Goal: Task Accomplishment & Management: Complete application form

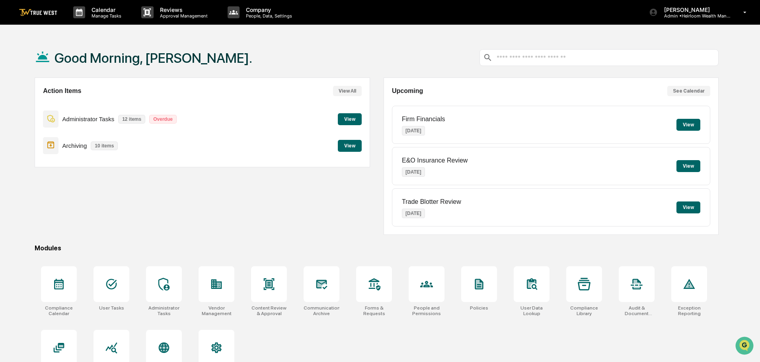
click at [350, 120] on button "View" at bounding box center [350, 119] width 24 height 12
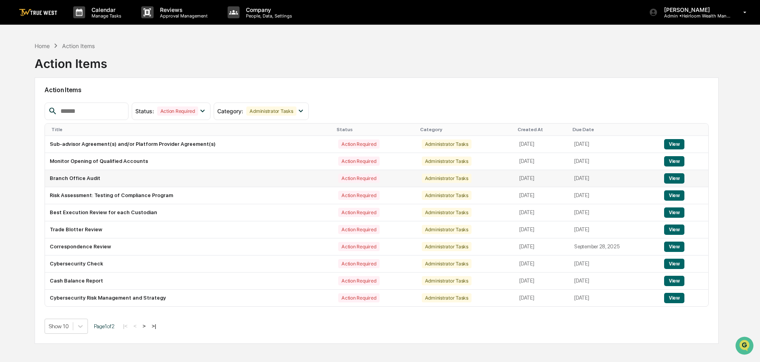
click at [671, 177] on button "View" at bounding box center [674, 178] width 20 height 10
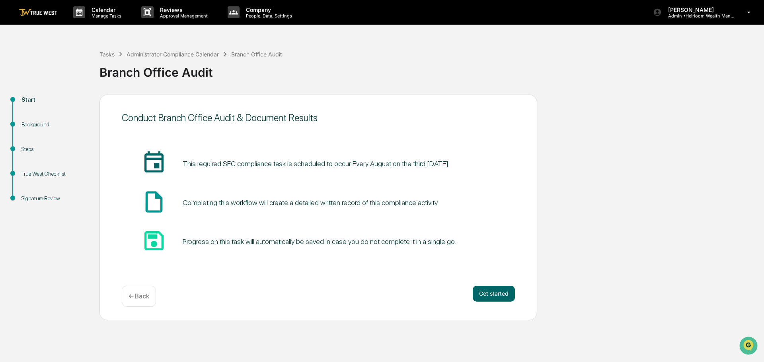
click at [26, 152] on div "Steps" at bounding box center [53, 149] width 65 height 8
click at [27, 149] on div "Steps" at bounding box center [53, 149] width 65 height 8
click at [27, 148] on div "Steps" at bounding box center [53, 149] width 65 height 8
click at [490, 293] on button "Get started" at bounding box center [494, 294] width 42 height 16
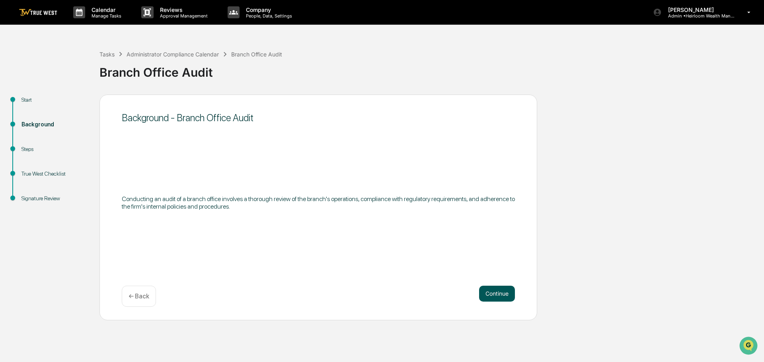
click at [486, 293] on button "Continue" at bounding box center [497, 294] width 36 height 16
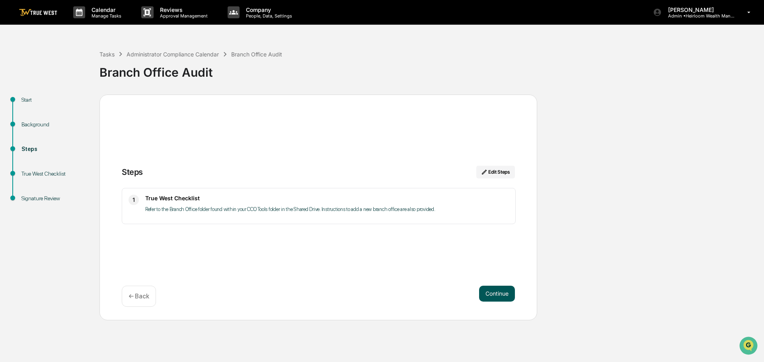
click at [490, 295] on button "Continue" at bounding box center [497, 294] width 36 height 16
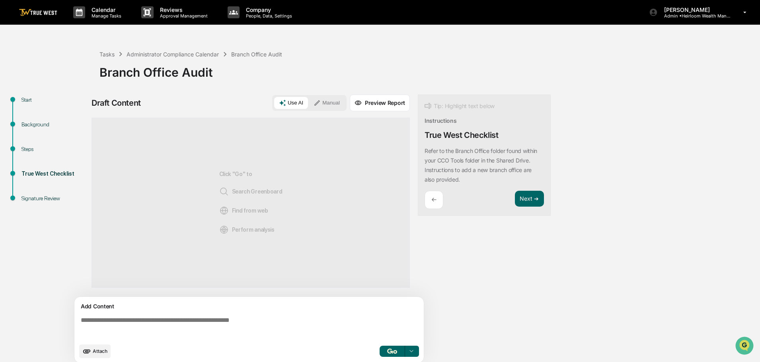
click at [37, 11] on img at bounding box center [38, 13] width 38 height 8
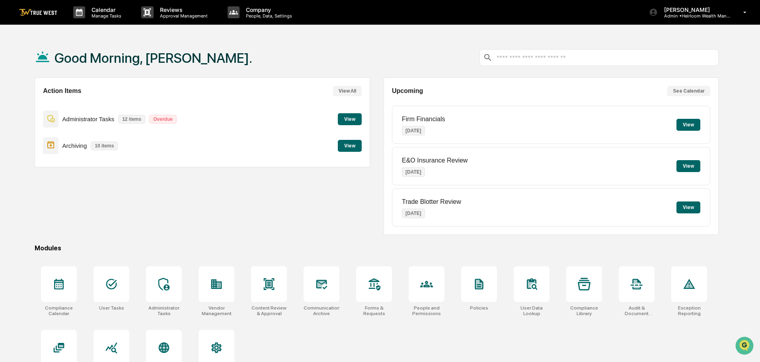
click at [350, 118] on button "View" at bounding box center [350, 119] width 24 height 12
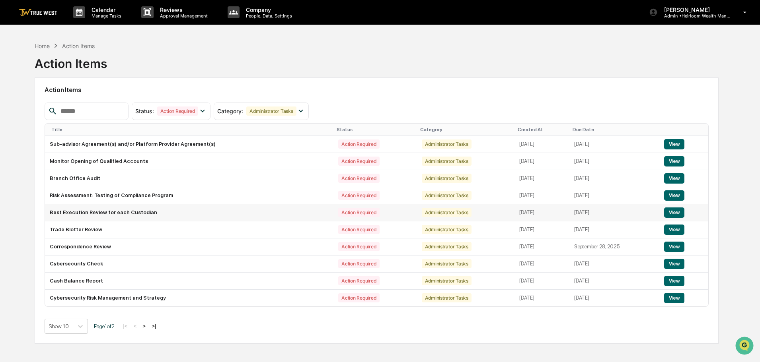
click at [678, 214] on button "View" at bounding box center [674, 213] width 20 height 10
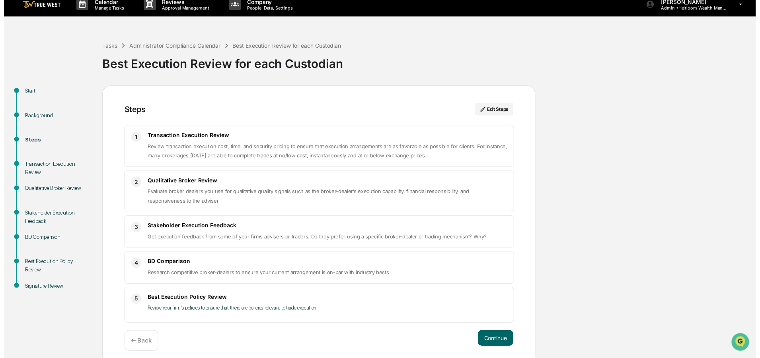
scroll to position [14, 0]
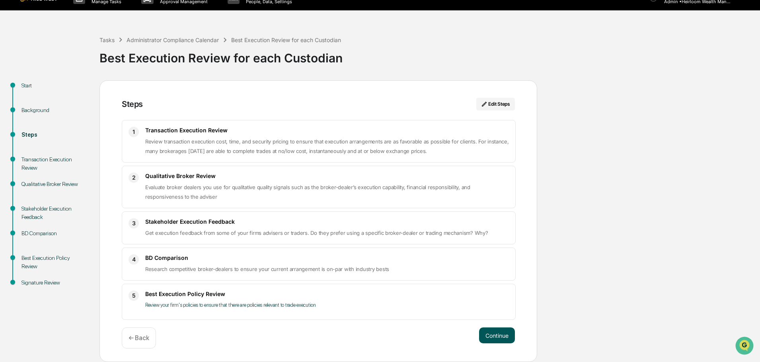
click at [497, 337] on button "Continue" at bounding box center [497, 336] width 36 height 16
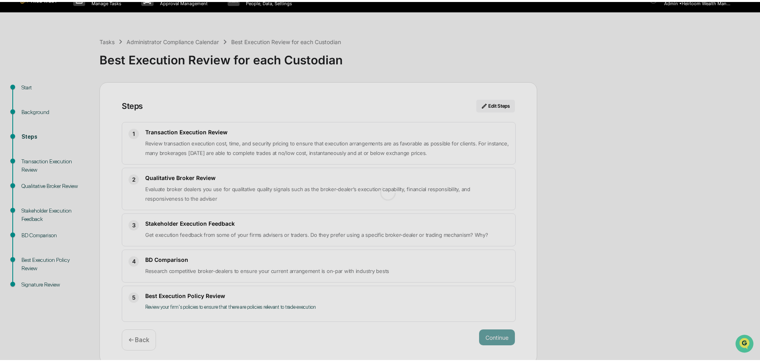
scroll to position [6, 0]
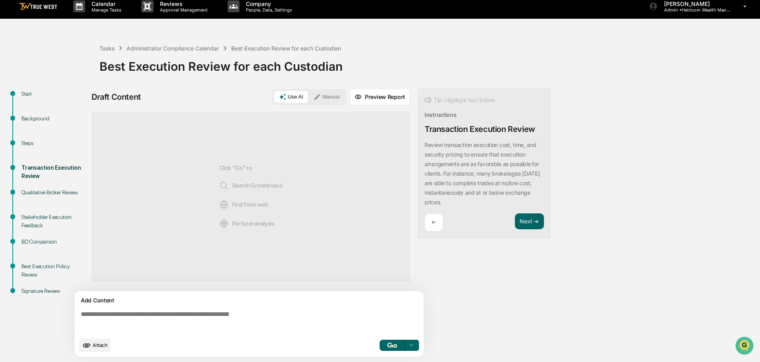
click at [328, 95] on button "Manual" at bounding box center [327, 97] width 36 height 12
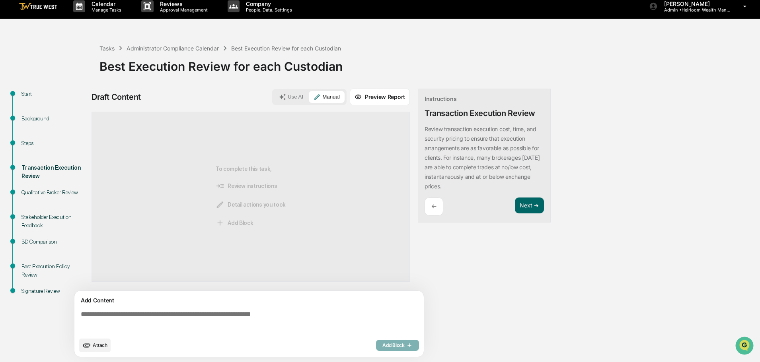
click at [202, 317] on textarea at bounding box center [251, 322] width 346 height 29
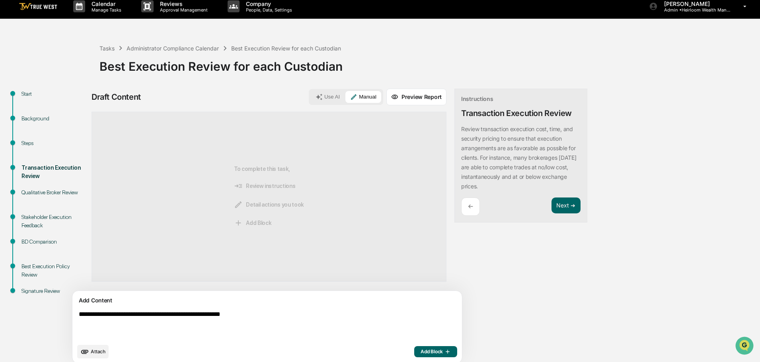
type textarea "**********"
click at [420, 353] on span "Add Block" at bounding box center [435, 352] width 30 height 6
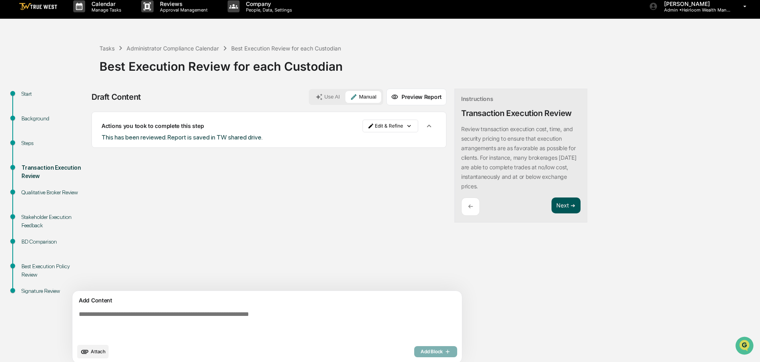
click at [551, 206] on button "Next ➔" at bounding box center [565, 206] width 29 height 16
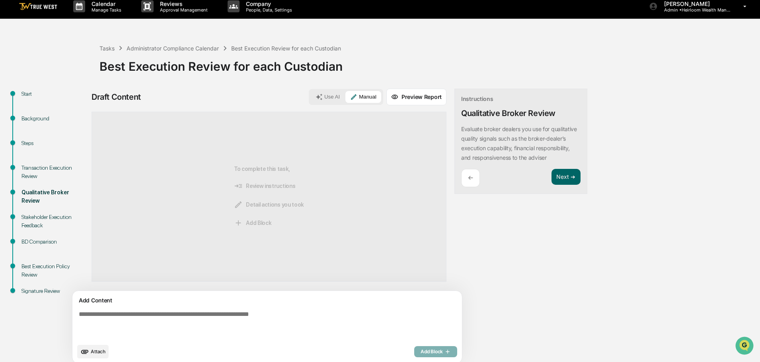
click at [311, 94] on button "Use AI" at bounding box center [328, 97] width 34 height 12
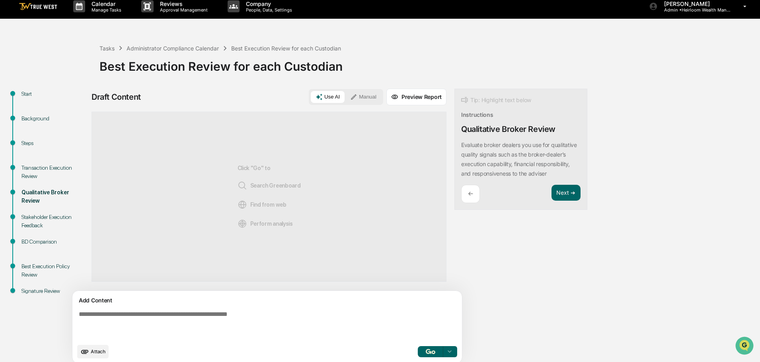
click at [111, 316] on textarea at bounding box center [249, 325] width 346 height 35
type textarea "*"
type textarea "**********"
click at [426, 353] on img "button" at bounding box center [431, 351] width 10 height 5
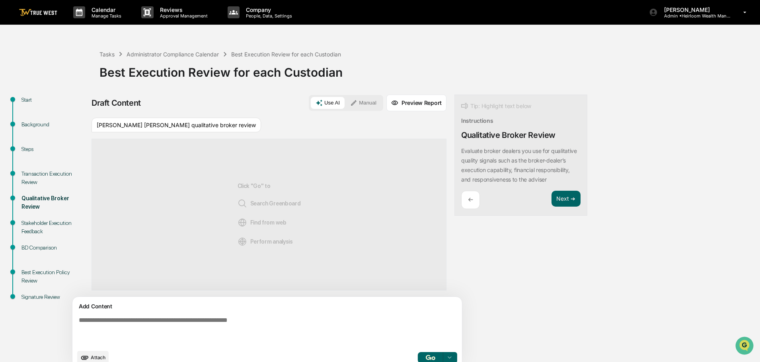
scroll to position [12, 0]
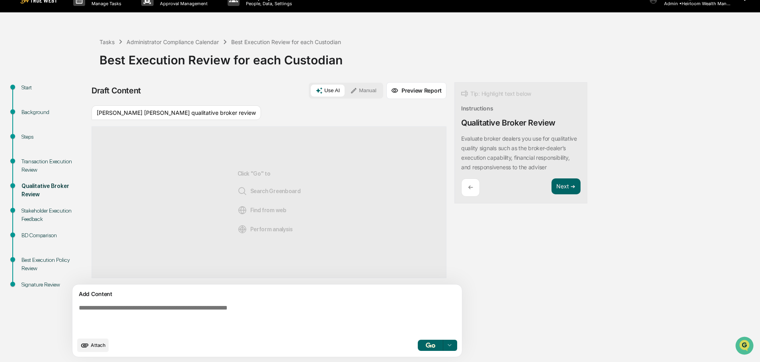
click at [126, 313] on textarea at bounding box center [249, 318] width 346 height 35
click at [146, 109] on div "[PERSON_NAME] [PERSON_NAME] qualitative broker review" at bounding box center [175, 112] width 169 height 15
click at [146, 110] on div "[PERSON_NAME] [PERSON_NAME] qualitative broker review" at bounding box center [175, 112] width 169 height 15
click at [198, 115] on div "[PERSON_NAME] [PERSON_NAME] qualitative broker review" at bounding box center [175, 112] width 169 height 15
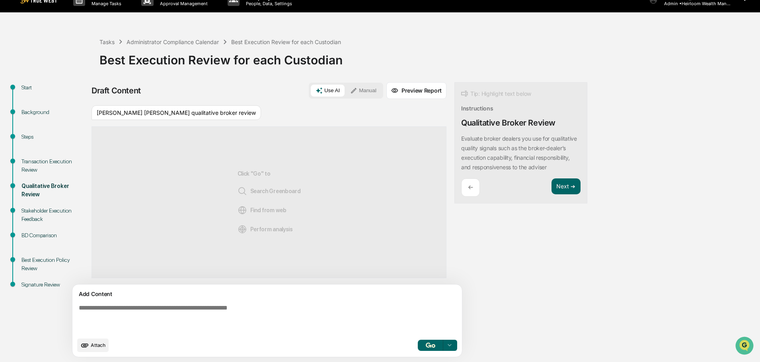
click at [259, 223] on div "Click "Go" to Search Greenboard Find from web Perform analysis" at bounding box center [268, 202] width 63 height 125
click at [34, 161] on div "Transaction Execution Review" at bounding box center [53, 166] width 65 height 17
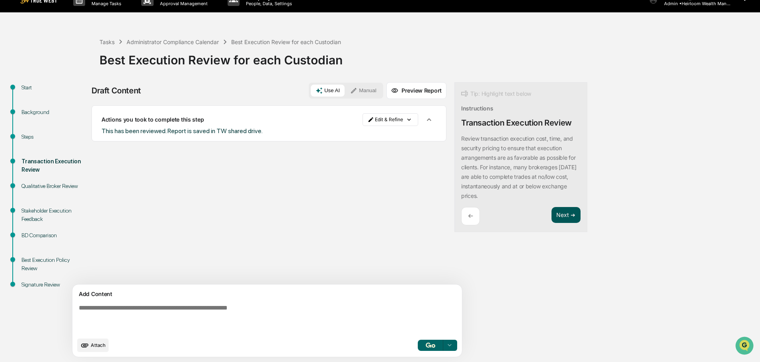
click at [551, 214] on button "Next ➔" at bounding box center [565, 215] width 29 height 16
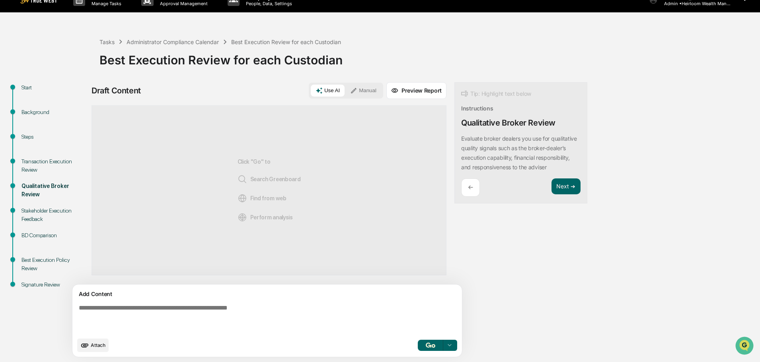
click at [311, 88] on button "Use AI" at bounding box center [328, 91] width 34 height 12
click at [152, 309] on textarea at bounding box center [249, 318] width 346 height 35
type textarea "**********"
click at [426, 347] on img "button" at bounding box center [431, 345] width 10 height 5
click at [178, 308] on textarea at bounding box center [249, 318] width 346 height 35
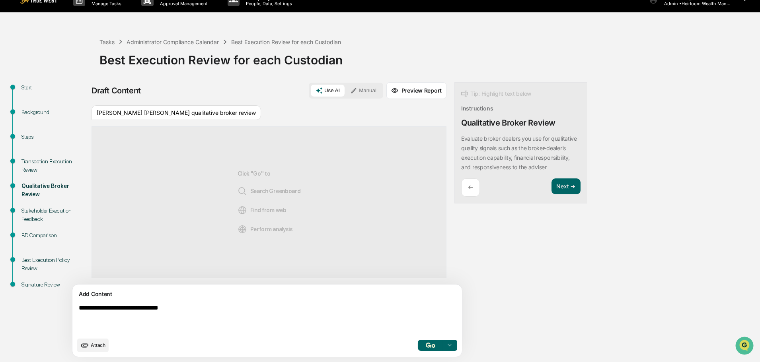
type textarea "**********"
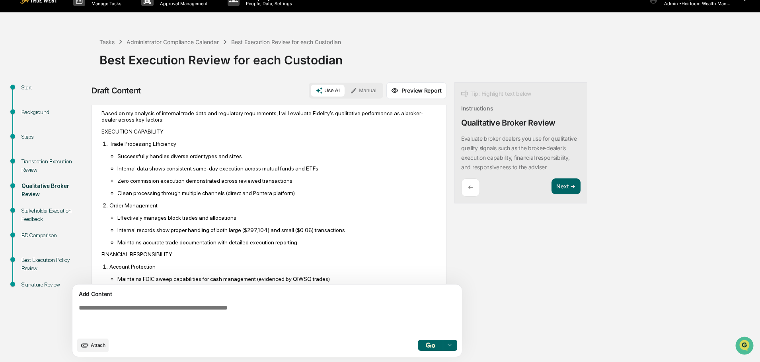
scroll to position [0, 0]
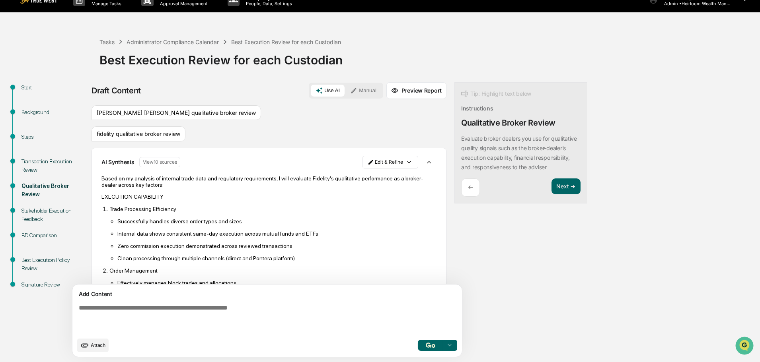
click at [424, 161] on icon "button" at bounding box center [428, 162] width 9 height 9
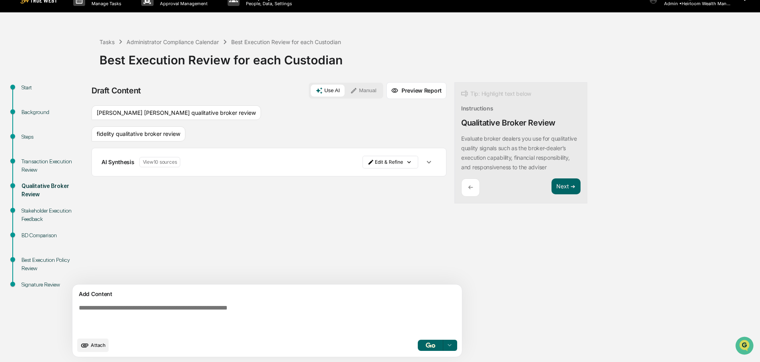
click at [424, 161] on icon "button" at bounding box center [428, 162] width 9 height 9
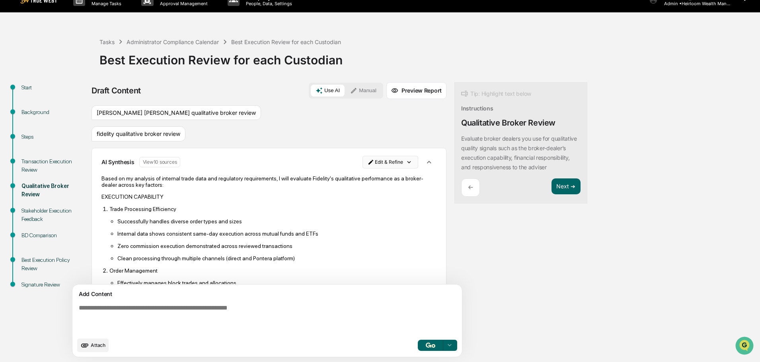
click at [369, 159] on html "Calendar Manage Tasks Reviews Approval Management Company People, Data, Setting…" at bounding box center [380, 169] width 760 height 362
click at [369, 158] on html "Calendar Manage Tasks Reviews Approval Management Company People, Data, Setting…" at bounding box center [382, 169] width 764 height 362
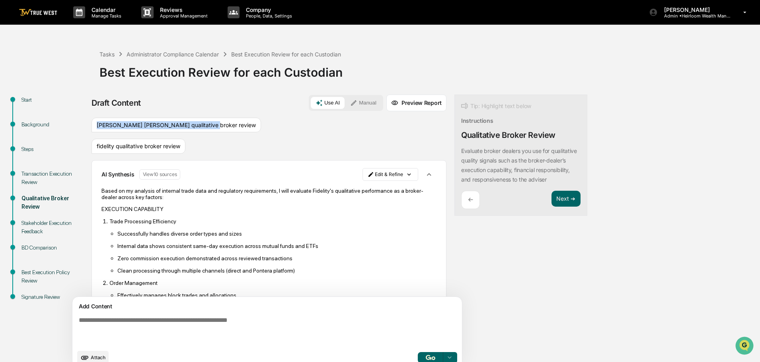
drag, startPoint x: 203, startPoint y: 124, endPoint x: 98, endPoint y: 127, distance: 105.4
click at [98, 127] on div "[PERSON_NAME] [PERSON_NAME] qualitative broker review" at bounding box center [175, 125] width 169 height 15
copy div "[PERSON_NAME] [PERSON_NAME] qualitative broker review"
click at [128, 318] on textarea at bounding box center [249, 331] width 346 height 35
paste textarea "**********"
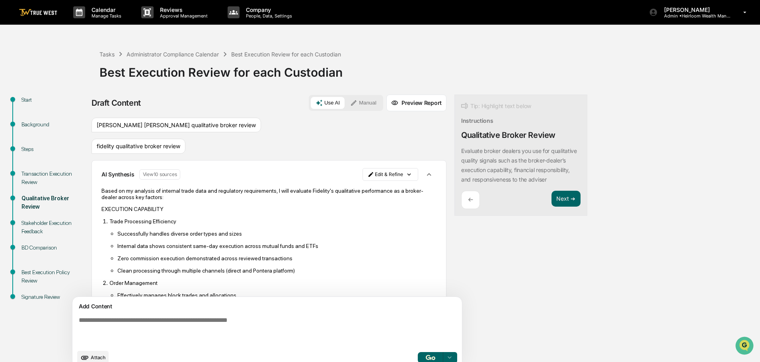
type textarea "**********"
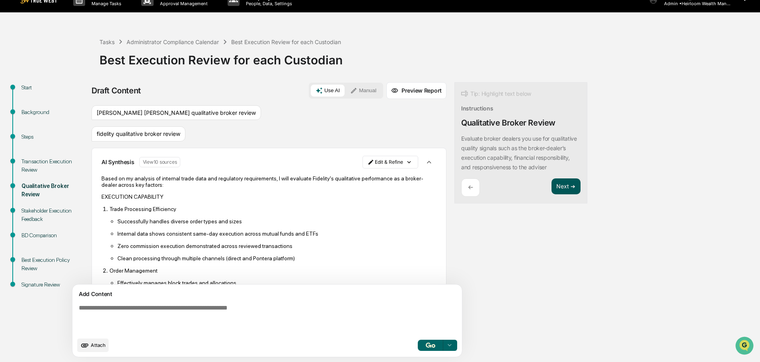
click at [551, 195] on button "Next ➔" at bounding box center [565, 187] width 29 height 16
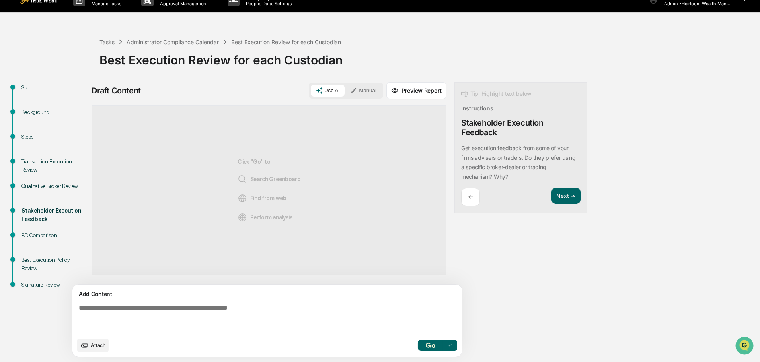
click at [345, 89] on button "Manual" at bounding box center [363, 91] width 36 height 12
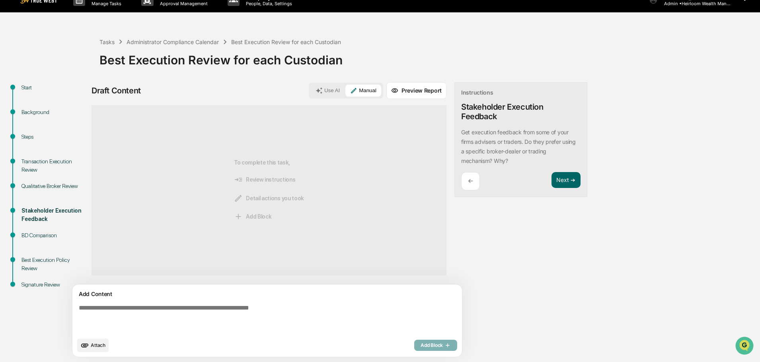
click at [107, 309] on textarea at bounding box center [249, 318] width 346 height 35
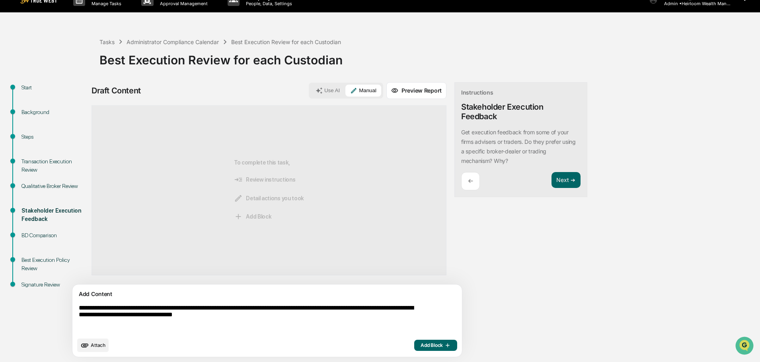
click at [218, 317] on textarea "**********" at bounding box center [249, 318] width 346 height 35
click at [313, 319] on textarea "**********" at bounding box center [249, 318] width 346 height 35
click at [372, 310] on textarea "**********" at bounding box center [249, 318] width 346 height 35
click at [336, 317] on textarea "**********" at bounding box center [249, 318] width 346 height 35
type textarea "**********"
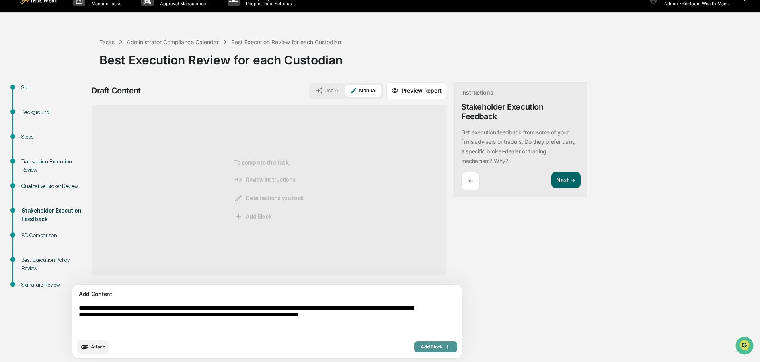
click at [420, 345] on span "Add Block" at bounding box center [435, 347] width 30 height 6
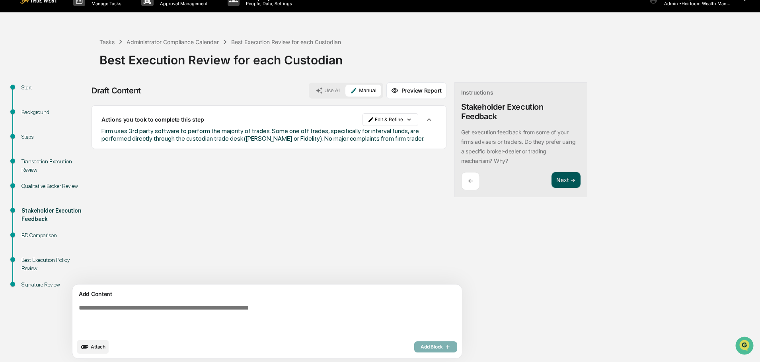
click at [551, 182] on button "Next ➔" at bounding box center [565, 180] width 29 height 16
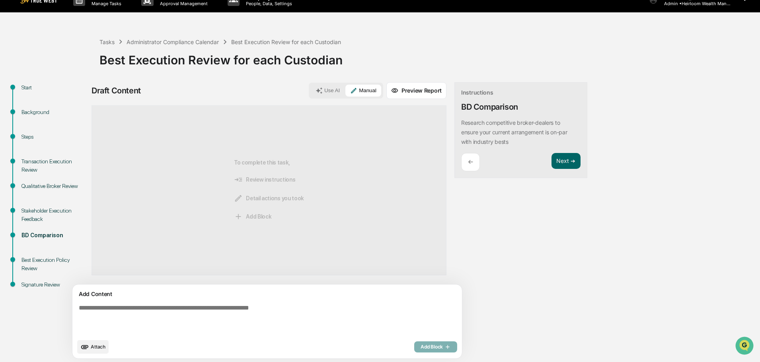
click at [146, 309] on textarea at bounding box center [249, 319] width 346 height 37
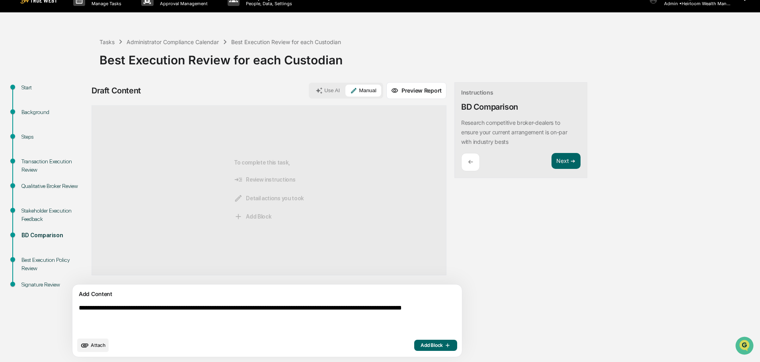
drag, startPoint x: 340, startPoint y: 303, endPoint x: 350, endPoint y: 306, distance: 10.4
click at [340, 303] on textarea "**********" at bounding box center [249, 318] width 346 height 35
click at [211, 319] on textarea "**********" at bounding box center [249, 318] width 346 height 35
click at [383, 308] on textarea "**********" at bounding box center [249, 318] width 346 height 35
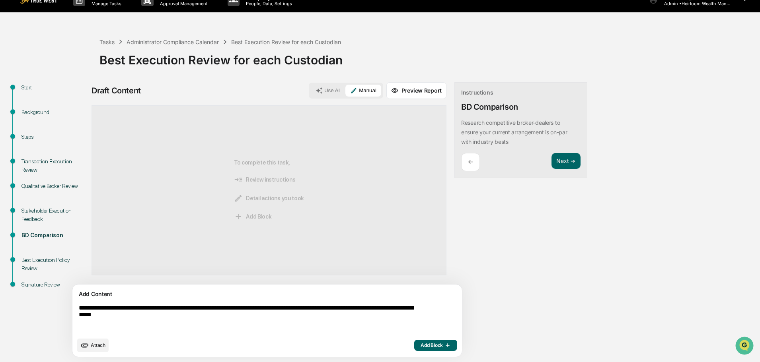
type textarea "**********"
click at [420, 346] on span "Add Block" at bounding box center [435, 345] width 30 height 6
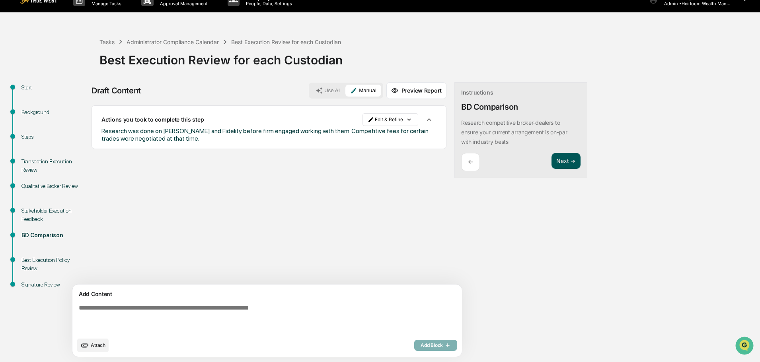
click at [551, 160] on button "Next ➔" at bounding box center [565, 161] width 29 height 16
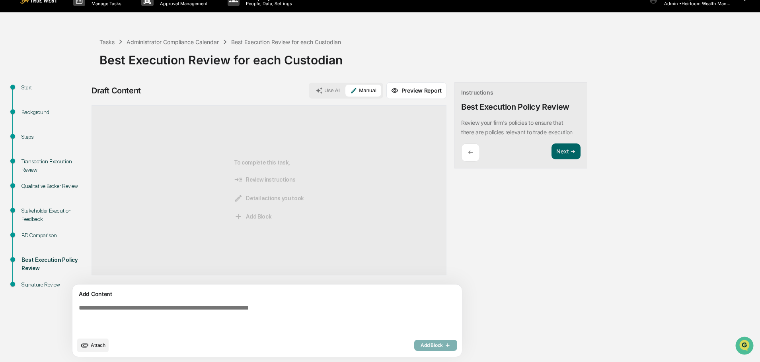
click at [146, 307] on textarea at bounding box center [249, 318] width 346 height 35
paste textarea "**********"
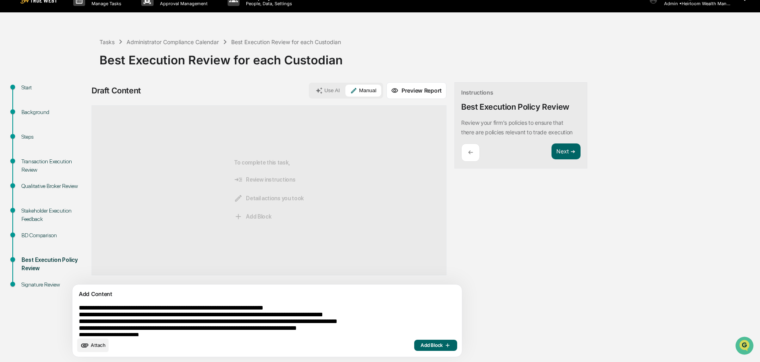
scroll to position [26, 0]
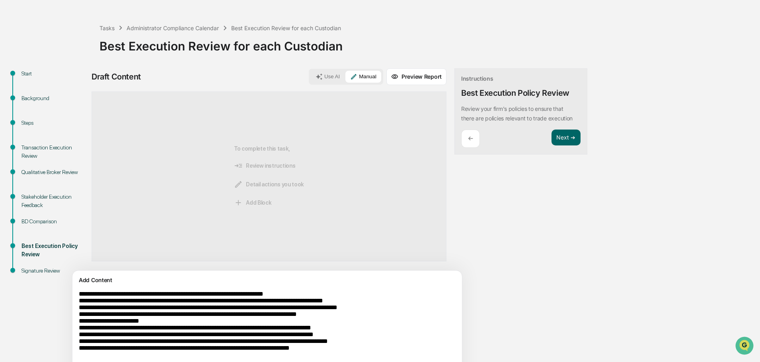
click at [82, 294] on textarea "**********" at bounding box center [249, 330] width 346 height 84
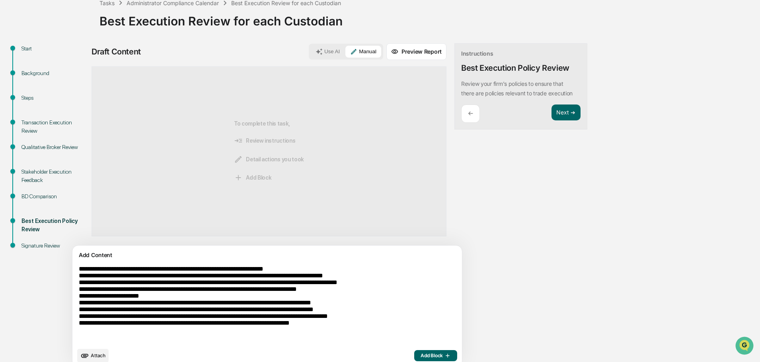
scroll to position [62, 0]
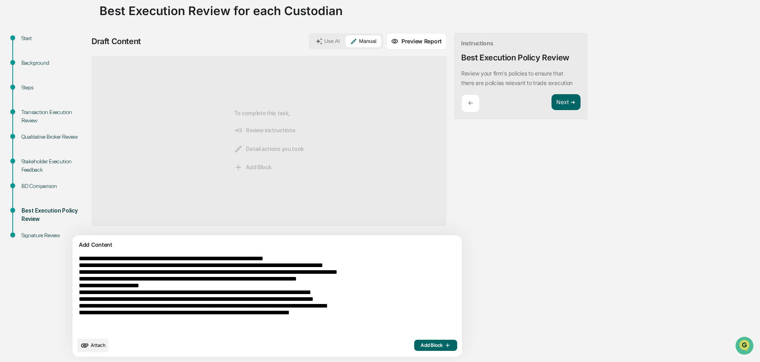
click at [354, 325] on textarea "**********" at bounding box center [249, 294] width 346 height 84
type textarea "**********"
click at [414, 341] on button "Add Block" at bounding box center [435, 345] width 43 height 11
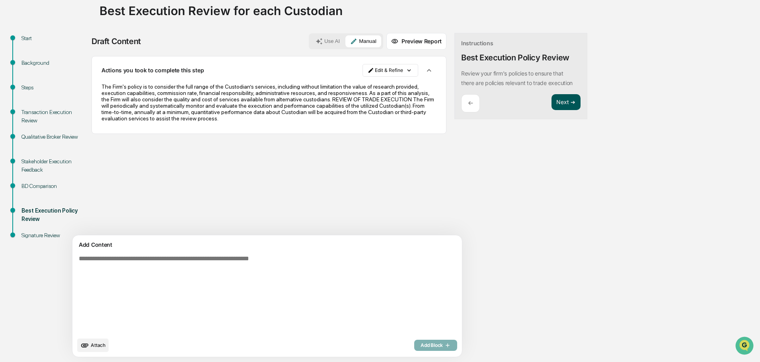
click at [551, 109] on button "Next ➔" at bounding box center [565, 102] width 29 height 16
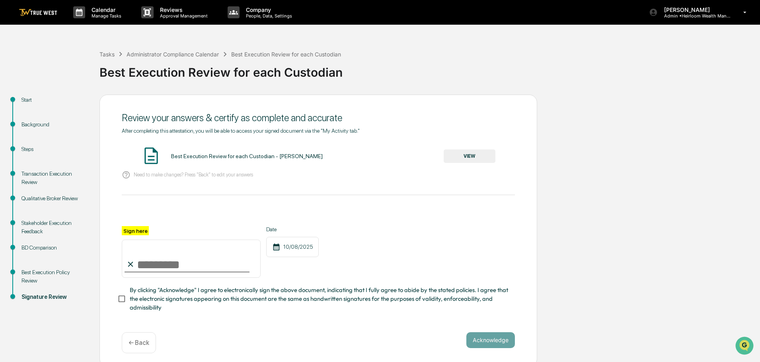
click at [469, 154] on button "VIEW" at bounding box center [469, 157] width 52 height 14
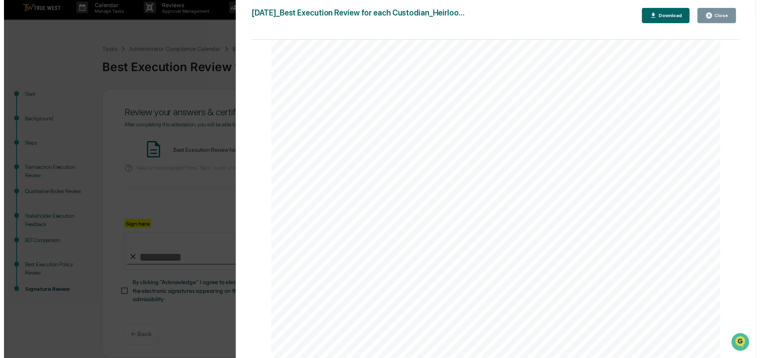
scroll to position [7, 0]
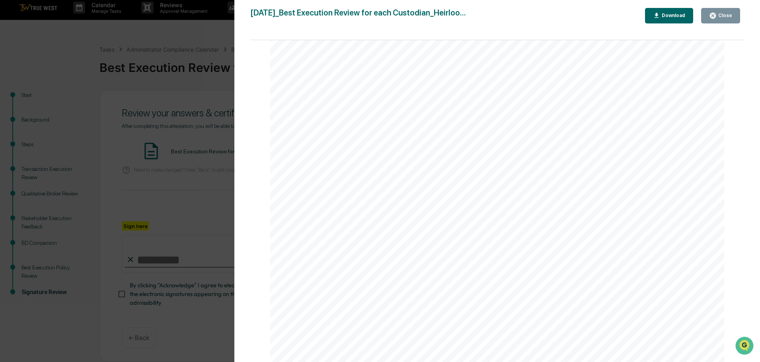
click at [720, 16] on div "Close" at bounding box center [724, 16] width 16 height 6
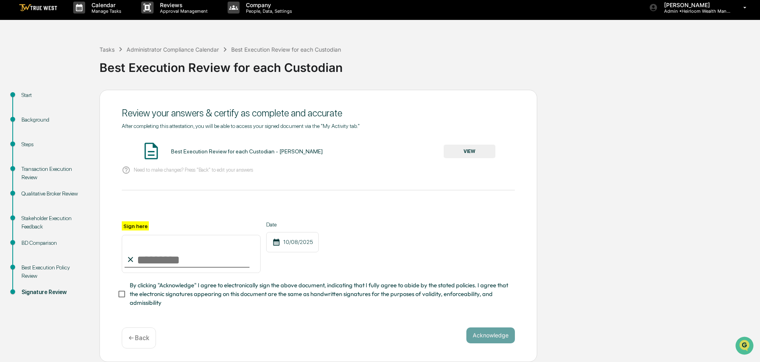
click at [146, 263] on input "Sign here" at bounding box center [191, 254] width 139 height 38
type input "**********"
click at [503, 332] on button "Acknowledge" at bounding box center [490, 336] width 49 height 16
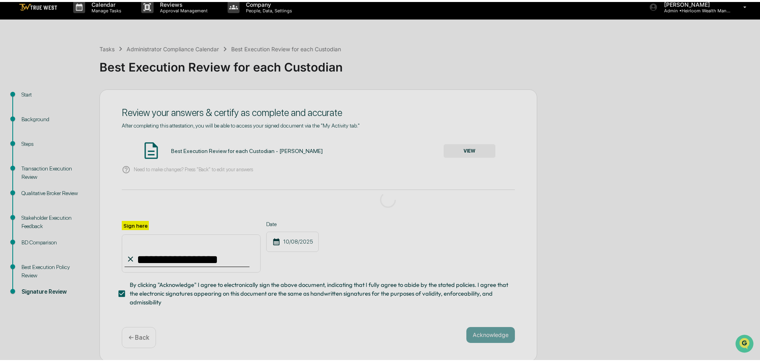
scroll to position [0, 0]
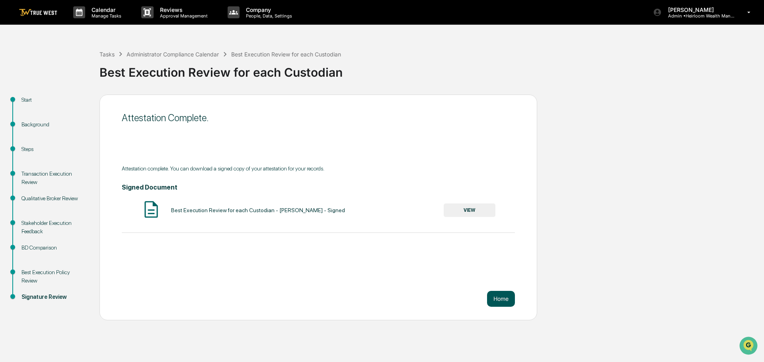
click at [499, 298] on button "Home" at bounding box center [501, 299] width 28 height 16
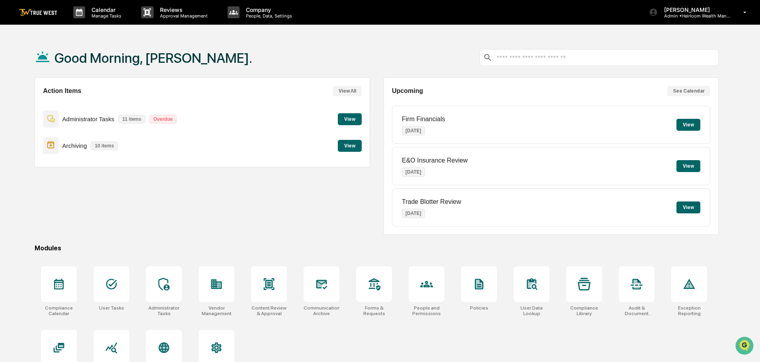
click at [351, 119] on button "View" at bounding box center [350, 119] width 24 height 12
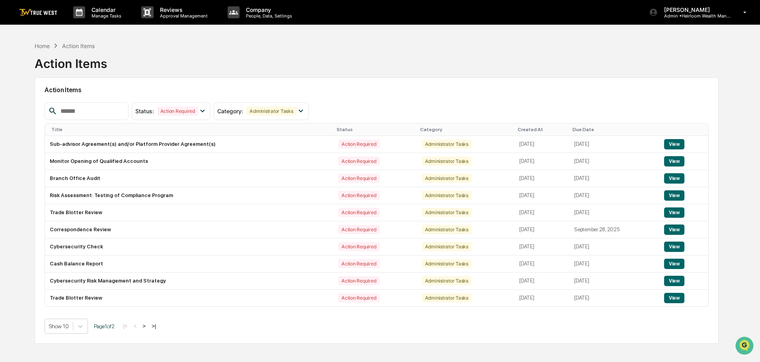
click at [148, 327] on button ">" at bounding box center [144, 326] width 8 height 7
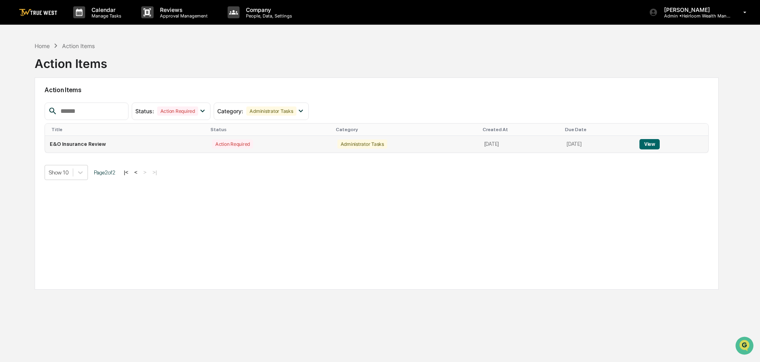
click at [657, 144] on button "View" at bounding box center [649, 144] width 20 height 10
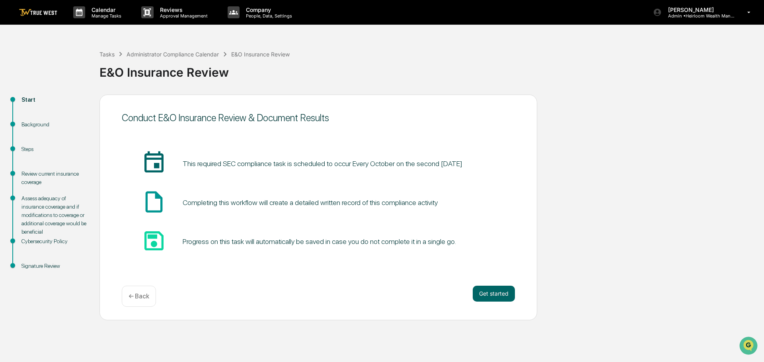
click at [40, 14] on img at bounding box center [38, 13] width 38 height 8
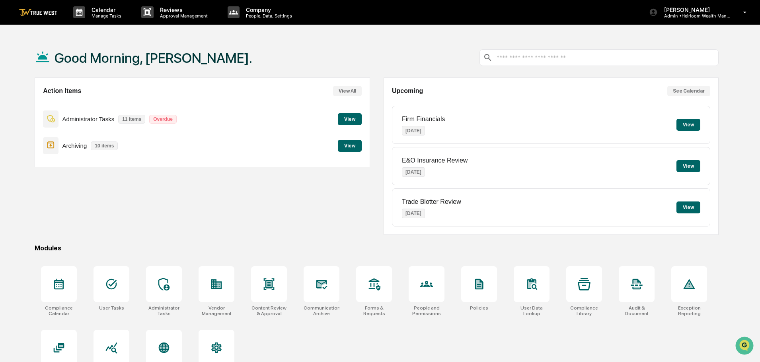
click at [353, 149] on button "View" at bounding box center [350, 146] width 24 height 12
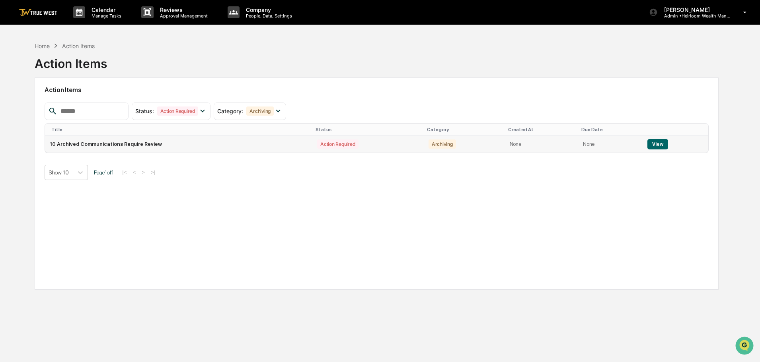
click at [653, 142] on button "View" at bounding box center [657, 144] width 20 height 10
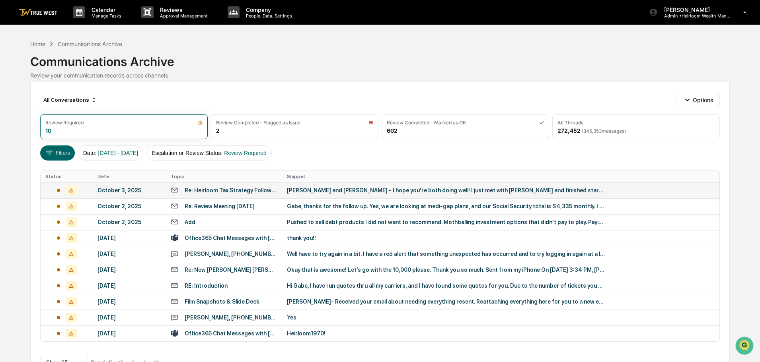
click at [316, 189] on div "[PERSON_NAME] and [PERSON_NAME] - I hope you're both doing well! I just met wit…" at bounding box center [446, 190] width 318 height 6
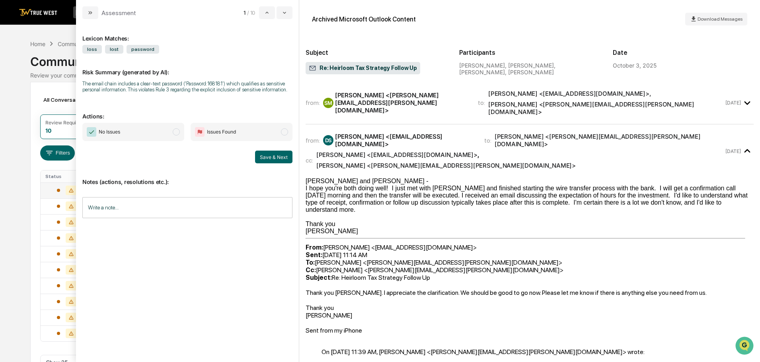
click at [382, 93] on div "[PERSON_NAME] <[PERSON_NAME][EMAIL_ADDRESS][PERSON_NAME][DOMAIN_NAME]>" at bounding box center [401, 102] width 133 height 23
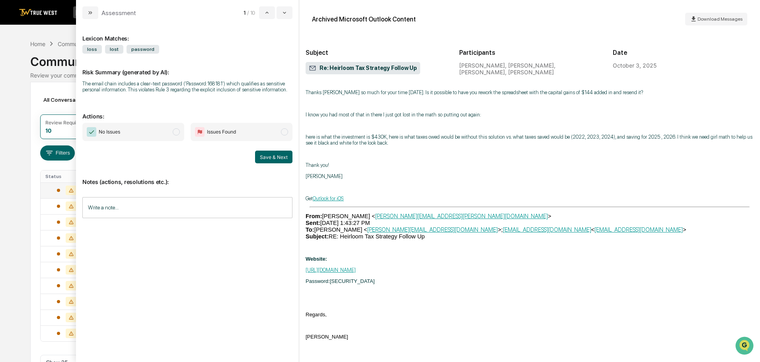
scroll to position [1114, 0]
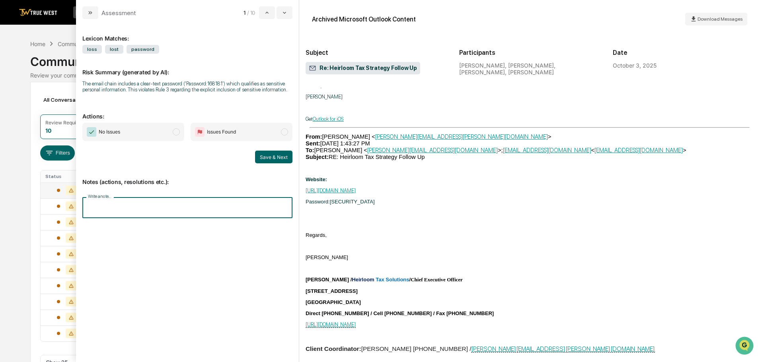
click at [103, 202] on input "Write a note..." at bounding box center [187, 207] width 210 height 21
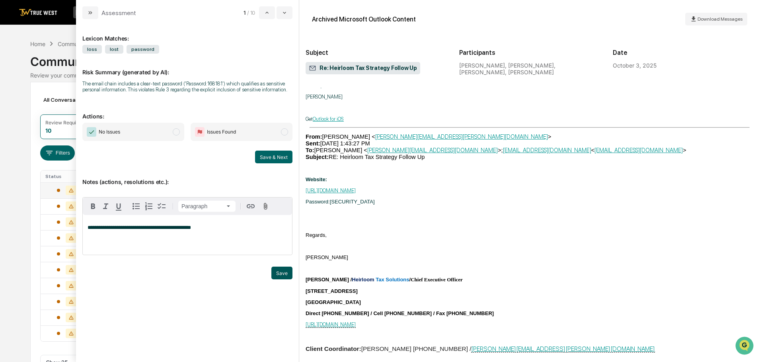
click at [284, 270] on button "Save" at bounding box center [281, 273] width 21 height 13
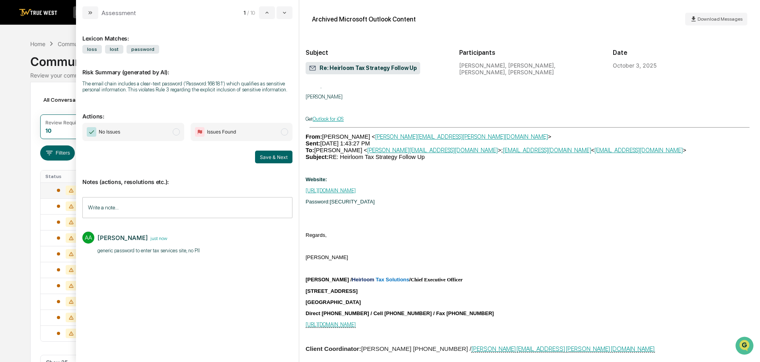
click at [175, 131] on span "modal" at bounding box center [176, 131] width 7 height 7
click at [276, 156] on button "Save & Next" at bounding box center [273, 157] width 37 height 13
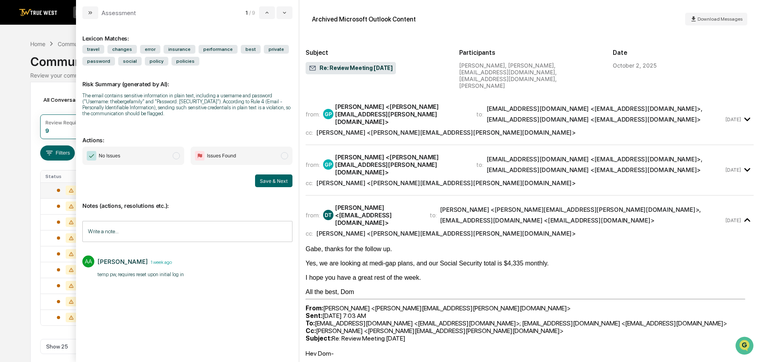
click at [385, 111] on div "[PERSON_NAME] <[PERSON_NAME][EMAIL_ADDRESS][PERSON_NAME][DOMAIN_NAME]>" at bounding box center [401, 114] width 132 height 23
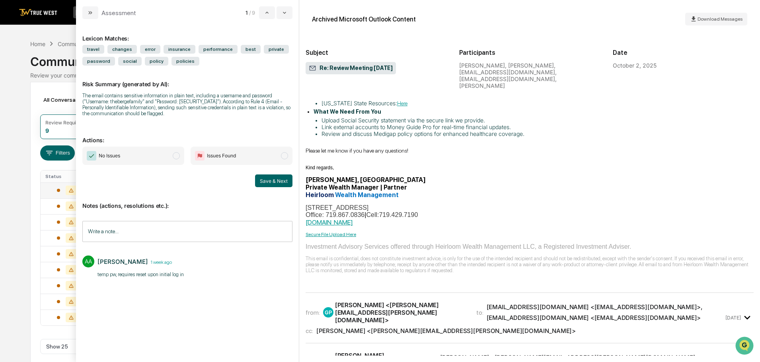
scroll to position [318, 0]
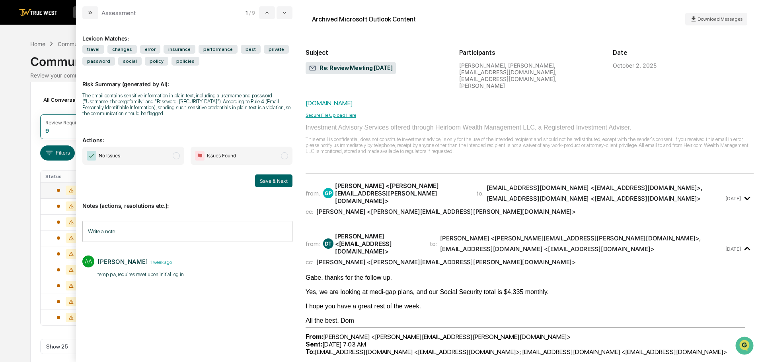
click at [476, 184] on div "to: [EMAIL_ADDRESS][DOMAIN_NAME] <[EMAIL_ADDRESS][DOMAIN_NAME]> , [EMAIL_ADDRES…" at bounding box center [599, 193] width 247 height 18
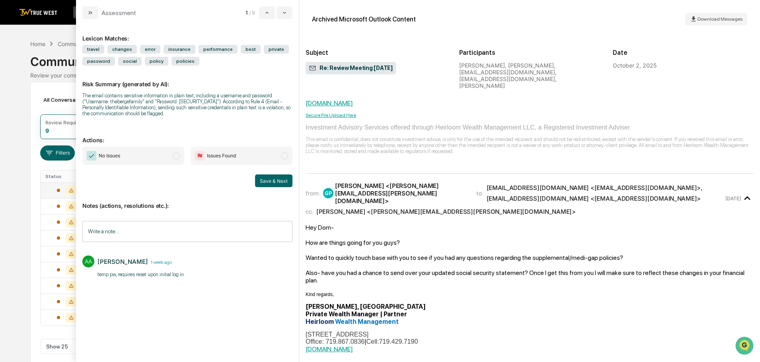
click at [177, 158] on span "modal" at bounding box center [176, 155] width 7 height 7
click at [275, 179] on button "Save & Next" at bounding box center [273, 181] width 37 height 13
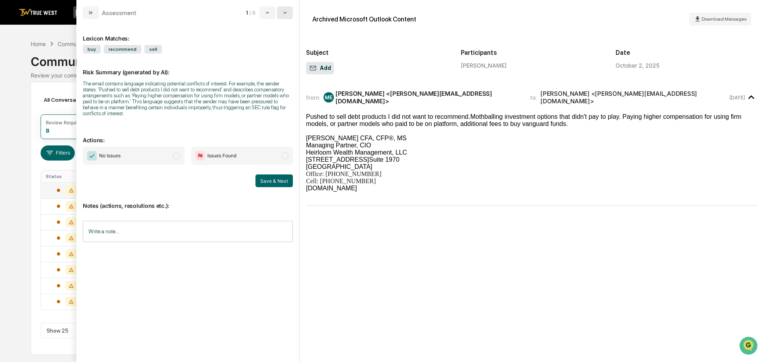
click at [284, 11] on icon "modal" at bounding box center [285, 13] width 6 height 6
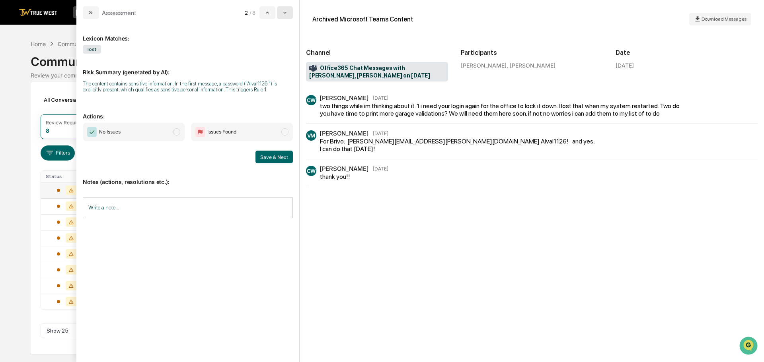
click at [286, 11] on icon "modal" at bounding box center [285, 13] width 6 height 6
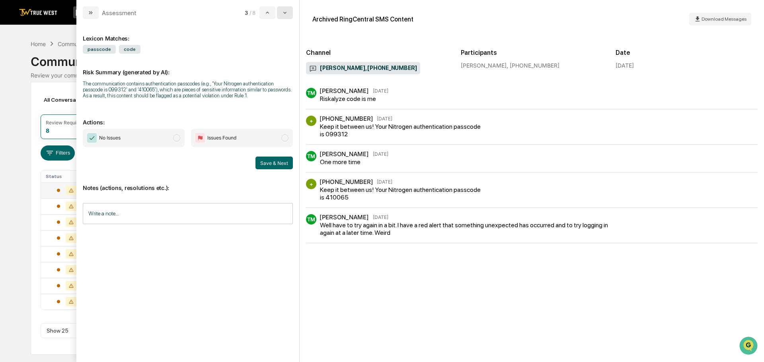
click at [286, 11] on icon "modal" at bounding box center [285, 13] width 6 height 6
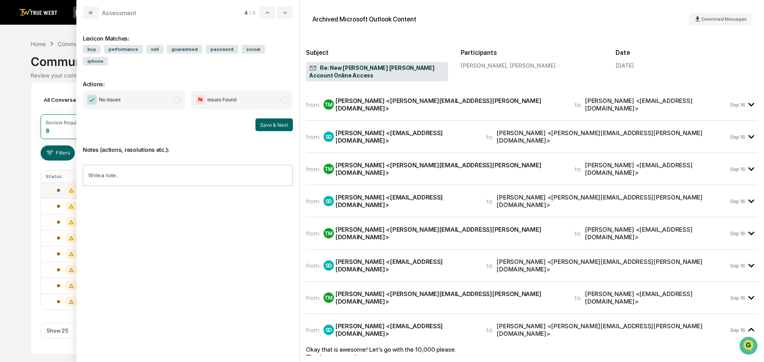
click at [382, 97] on div "[PERSON_NAME] <[PERSON_NAME][EMAIL_ADDRESS][PERSON_NAME][DOMAIN_NAME]>" at bounding box center [449, 104] width 229 height 15
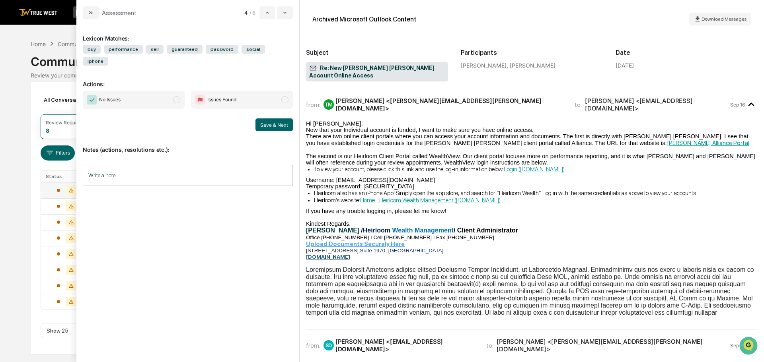
click at [177, 96] on span "modal" at bounding box center [176, 99] width 7 height 7
click at [136, 165] on input "Write a note..." at bounding box center [188, 175] width 210 height 21
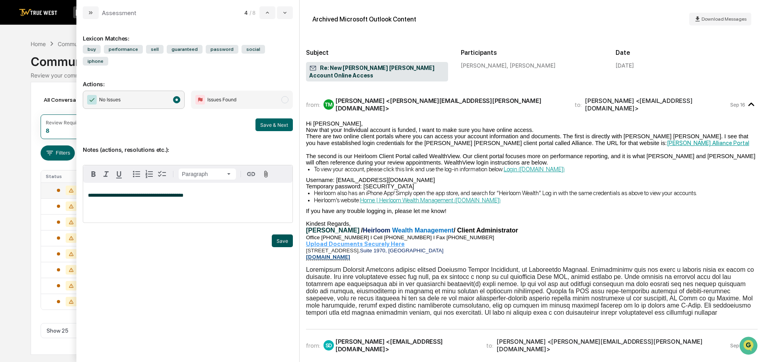
click at [283, 235] on button "Save" at bounding box center [282, 241] width 21 height 13
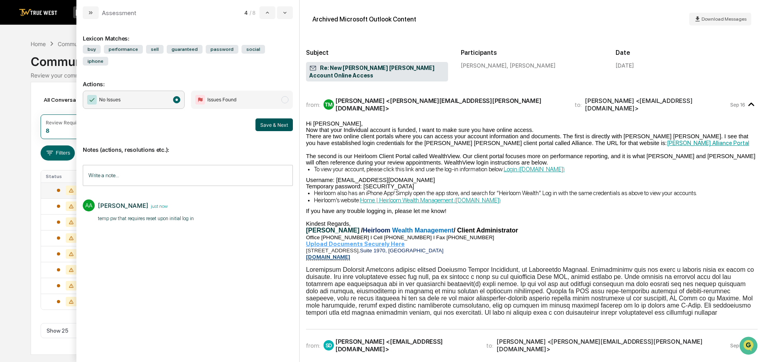
click at [272, 119] on button "Save & Next" at bounding box center [273, 125] width 37 height 13
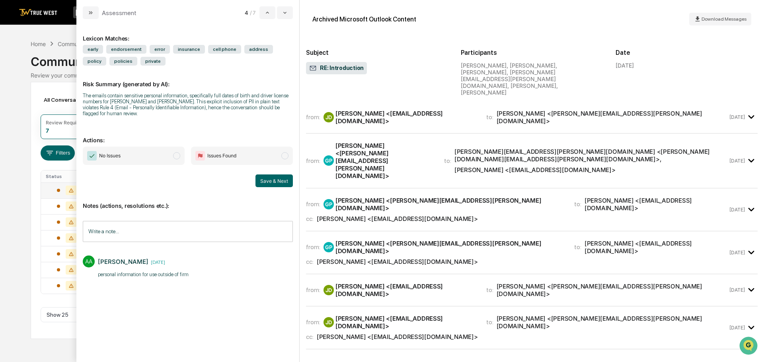
click at [177, 152] on span "modal" at bounding box center [176, 155] width 7 height 7
click at [270, 177] on button "Save & Next" at bounding box center [273, 181] width 37 height 13
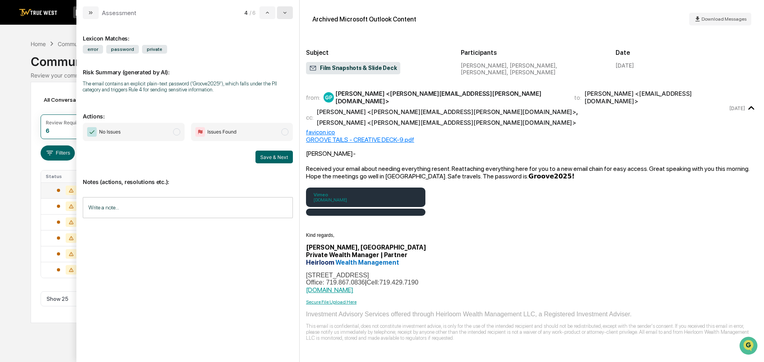
click at [283, 10] on icon "modal" at bounding box center [285, 13] width 6 height 6
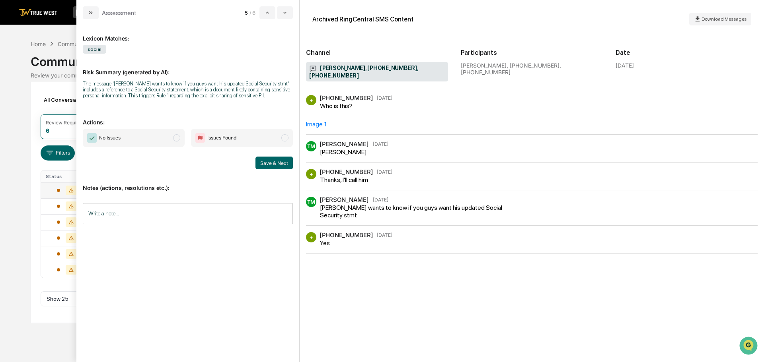
click at [314, 121] on div "Image 1" at bounding box center [316, 125] width 21 height 8
click at [175, 137] on span "modal" at bounding box center [176, 137] width 7 height 7
click at [119, 210] on input "Write a note..." at bounding box center [188, 213] width 210 height 21
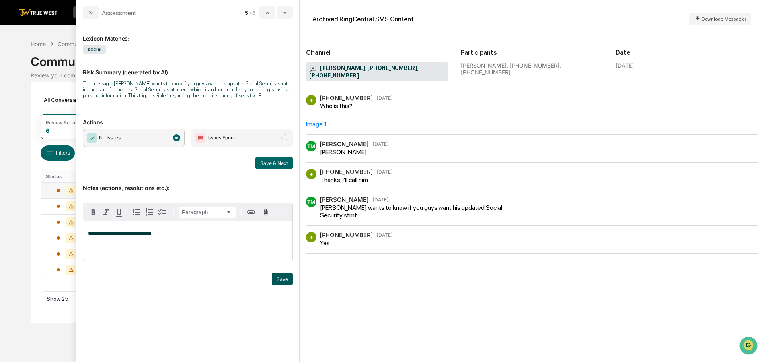
click at [284, 281] on button "Save" at bounding box center [282, 279] width 21 height 13
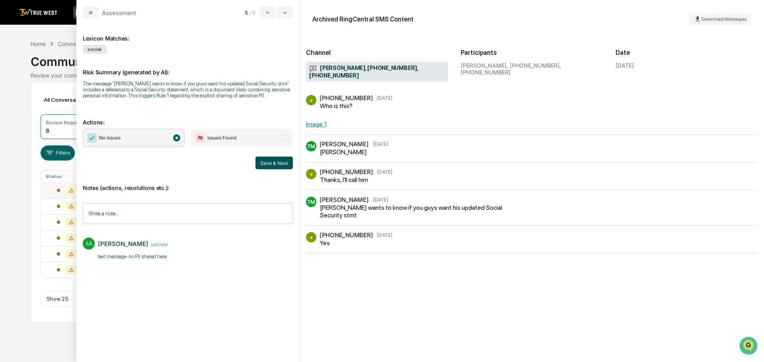
click at [279, 163] on button "Save & Next" at bounding box center [273, 163] width 37 height 13
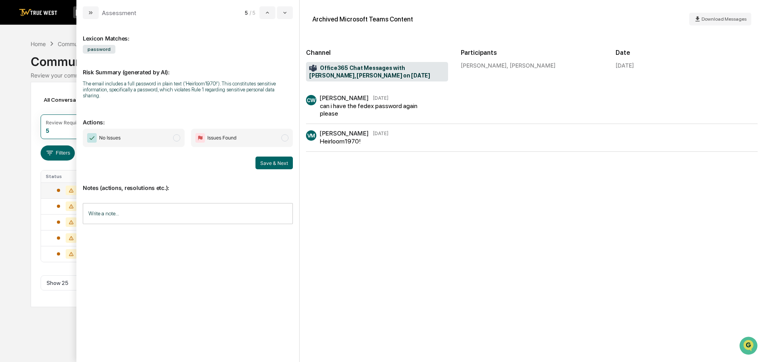
click at [177, 134] on span "modal" at bounding box center [176, 137] width 7 height 7
click at [116, 204] on input "Write a note..." at bounding box center [188, 213] width 210 height 21
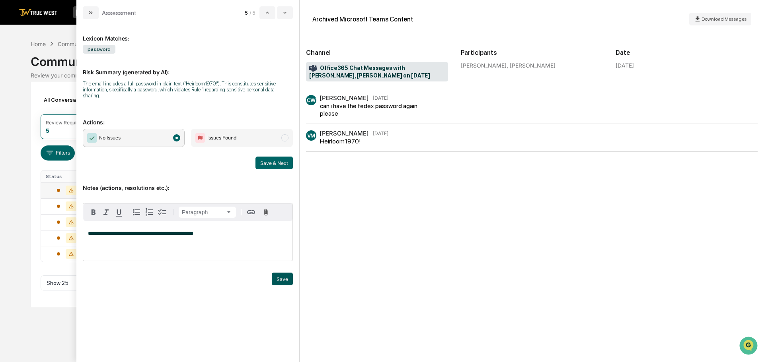
click at [284, 273] on button "Save" at bounding box center [282, 279] width 21 height 13
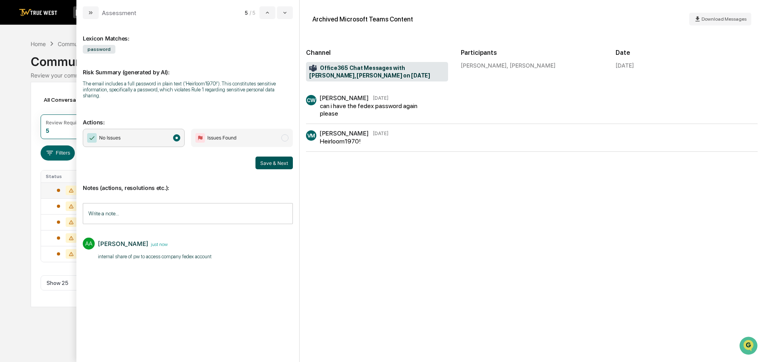
click at [275, 159] on button "Save & Next" at bounding box center [273, 163] width 37 height 13
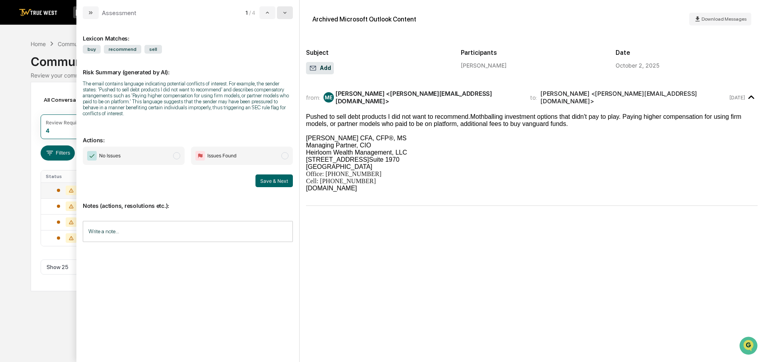
click at [285, 12] on icon "modal" at bounding box center [285, 13] width 6 height 6
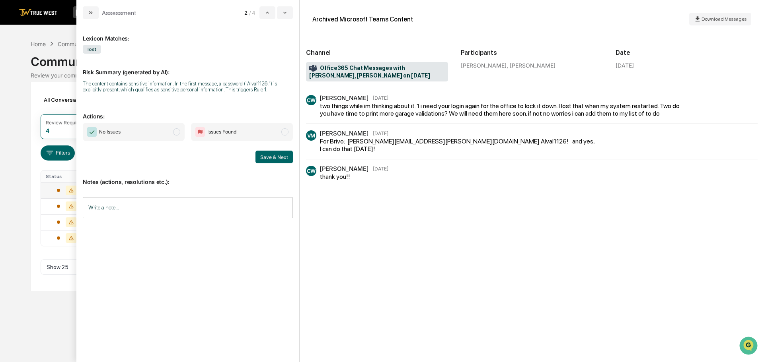
click at [176, 131] on span "modal" at bounding box center [176, 131] width 7 height 7
click at [101, 205] on input "Write a note..." at bounding box center [188, 207] width 210 height 21
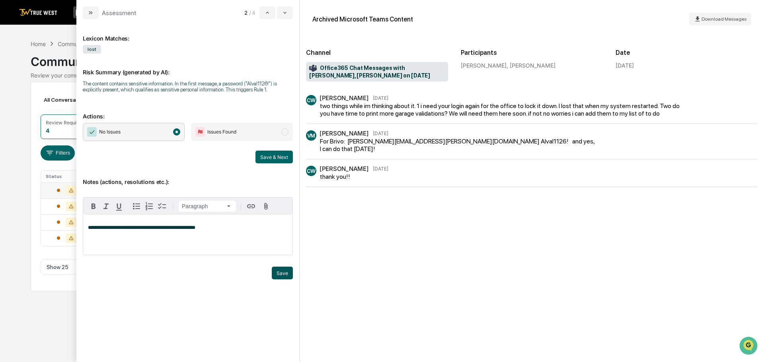
click at [280, 272] on button "Save" at bounding box center [282, 273] width 21 height 13
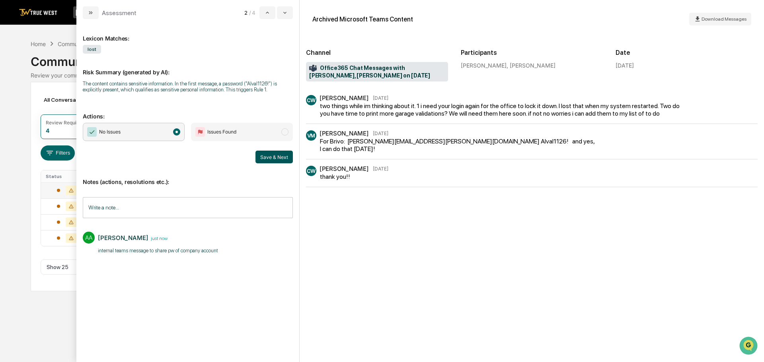
click at [277, 156] on button "Save & Next" at bounding box center [273, 157] width 37 height 13
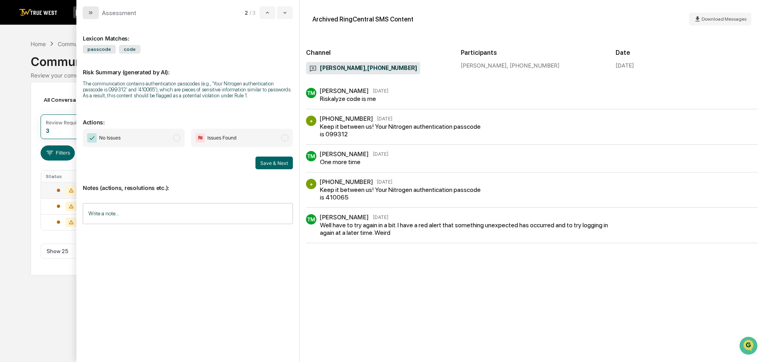
click at [86, 11] on button "modal" at bounding box center [91, 12] width 16 height 13
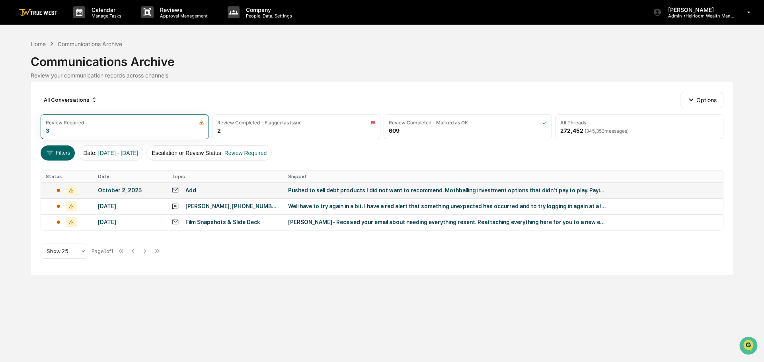
click at [49, 11] on img at bounding box center [38, 13] width 38 height 8
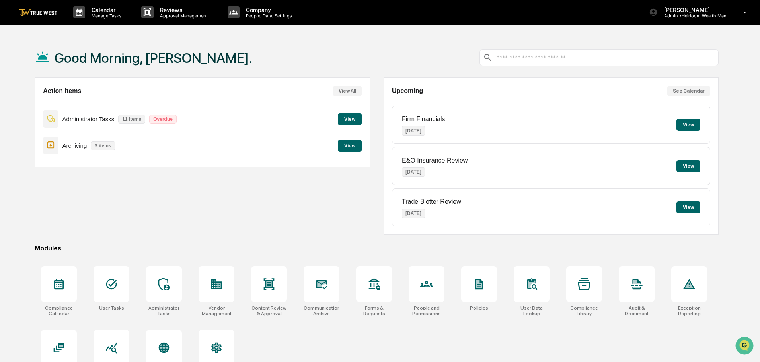
click at [351, 120] on button "View" at bounding box center [350, 119] width 24 height 12
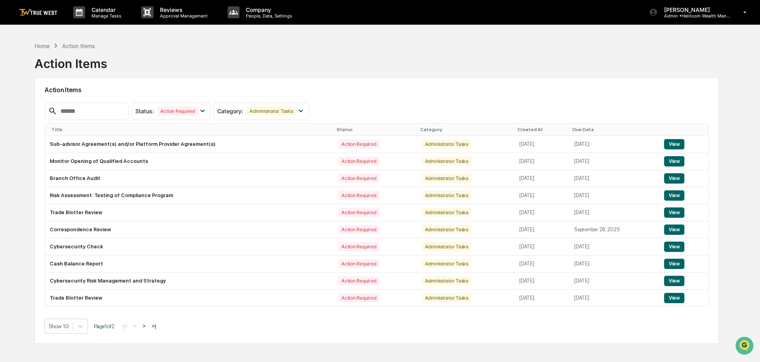
click at [147, 327] on button ">" at bounding box center [144, 326] width 8 height 7
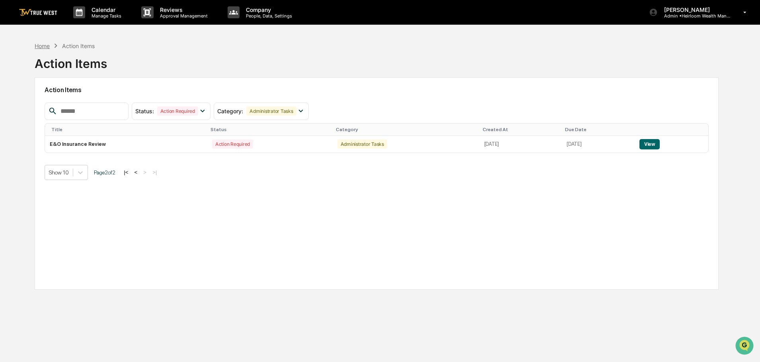
click at [38, 45] on div "Home" at bounding box center [42, 46] width 15 height 7
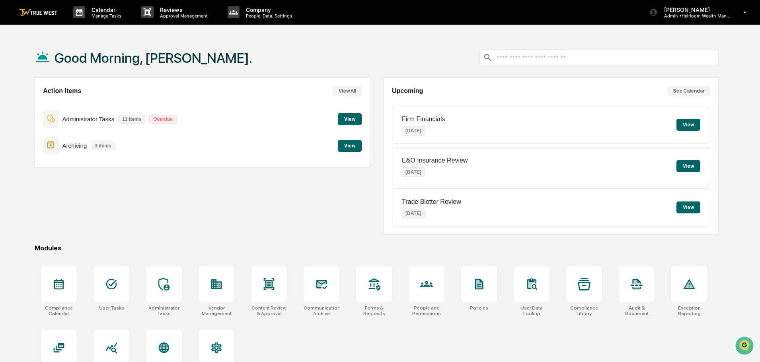
click at [348, 122] on button "View" at bounding box center [350, 119] width 24 height 12
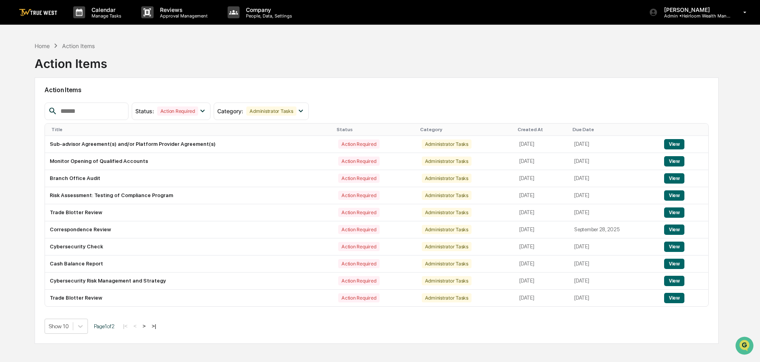
click at [39, 10] on img at bounding box center [38, 13] width 38 height 8
